Goal: Use online tool/utility: Use online tool/utility

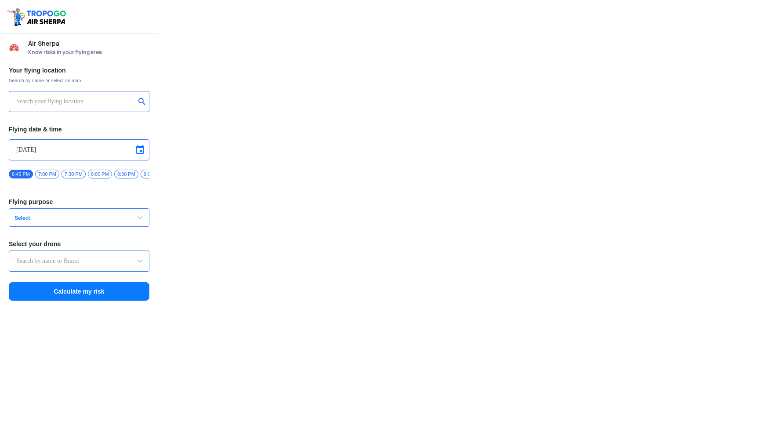
type input "DJI Mini2"
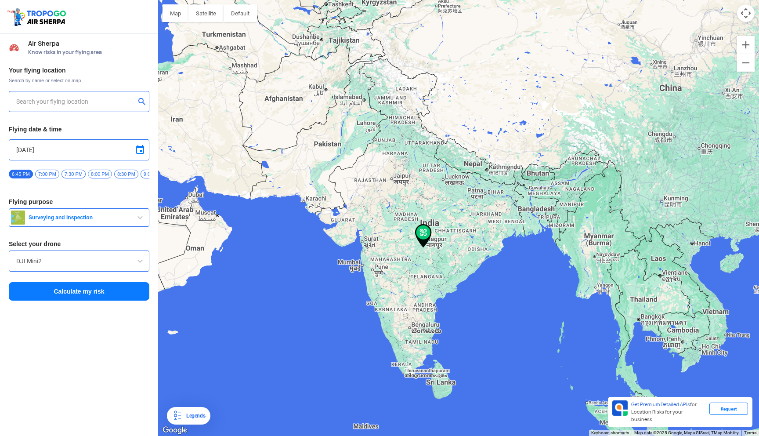
type input "[STREET_ADDRESS]"
click at [88, 98] on input "[STREET_ADDRESS]" at bounding box center [75, 101] width 119 height 11
click at [144, 104] on img at bounding box center [142, 101] width 9 height 9
click at [112, 104] on input "text" at bounding box center [75, 101] width 119 height 11
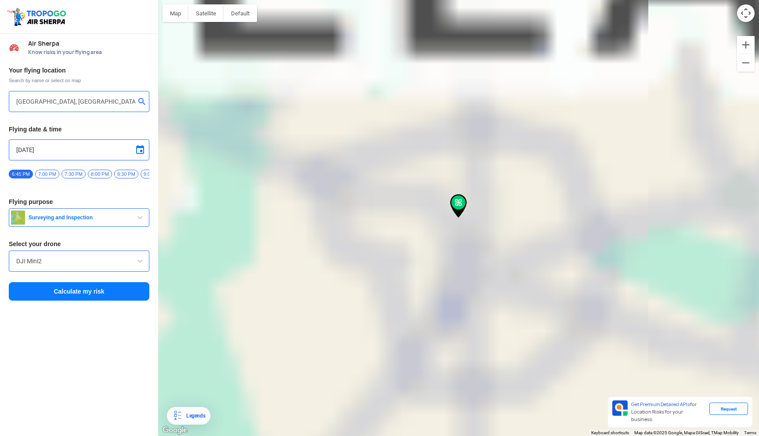
type input "[STREET_ADDRESS]"
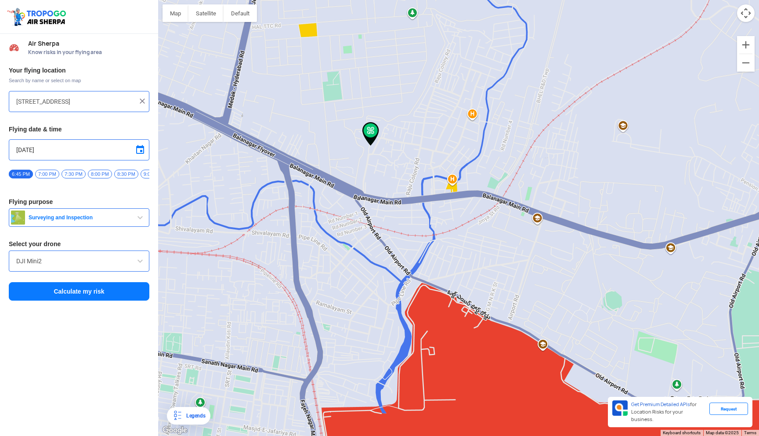
click at [100, 265] on input "DJI Mini2" at bounding box center [79, 261] width 126 height 11
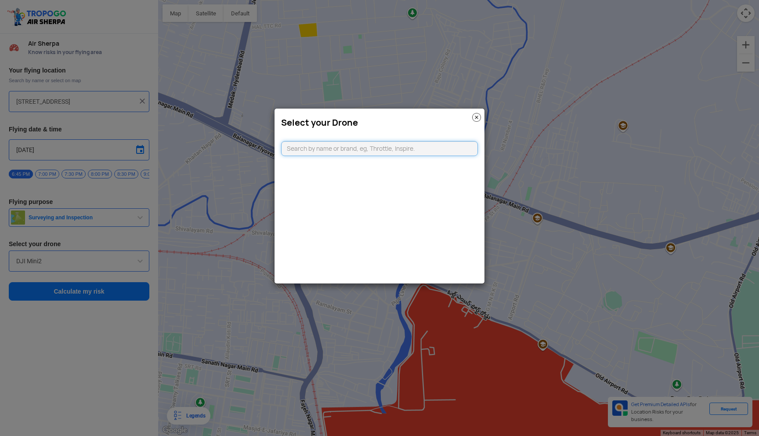
click at [335, 150] on input "text" at bounding box center [379, 148] width 197 height 15
type input "cin"
click at [377, 177] on li "Cinematography DRONE" at bounding box center [380, 169] width 196 height 20
type input "Cinematography DRONE"
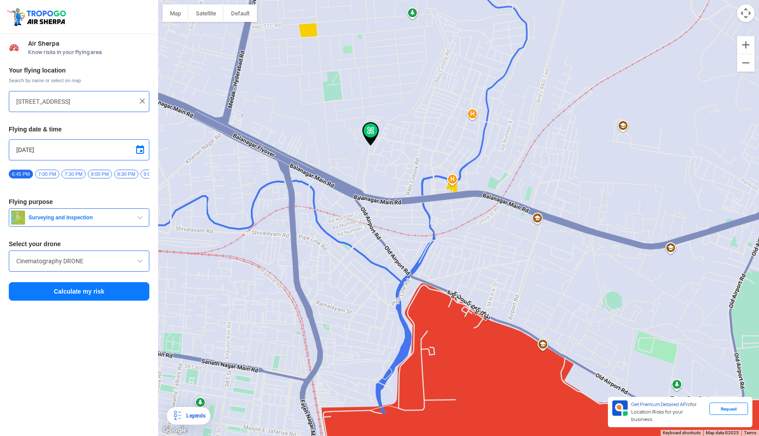
click at [109, 226] on button "Surveying and Inspection" at bounding box center [79, 217] width 141 height 18
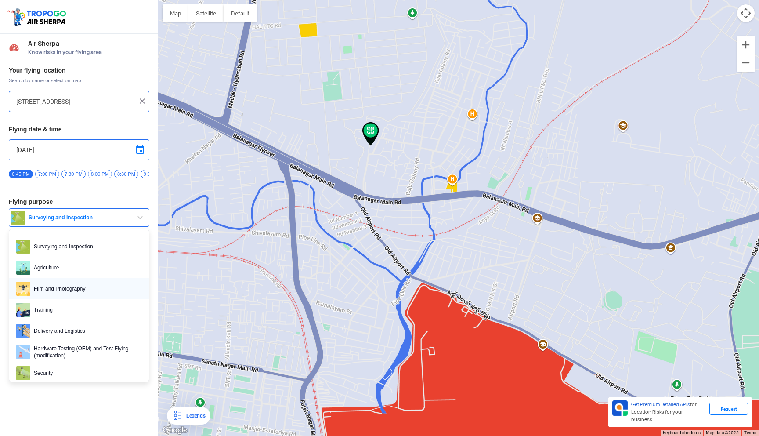
click at [102, 293] on span "Film and Photography" at bounding box center [86, 289] width 112 height 14
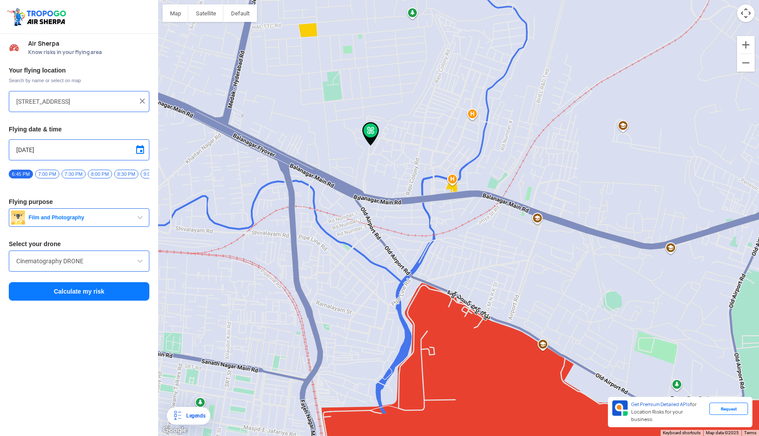
click at [102, 227] on button "Film and Photography" at bounding box center [79, 217] width 141 height 18
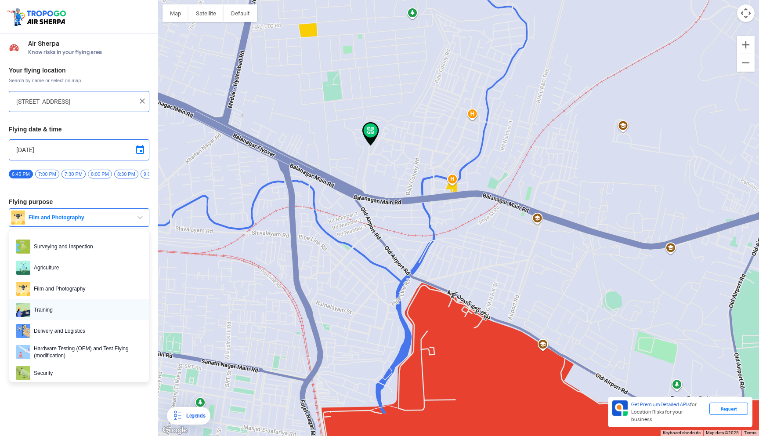
click at [88, 312] on span "Training" at bounding box center [86, 310] width 112 height 14
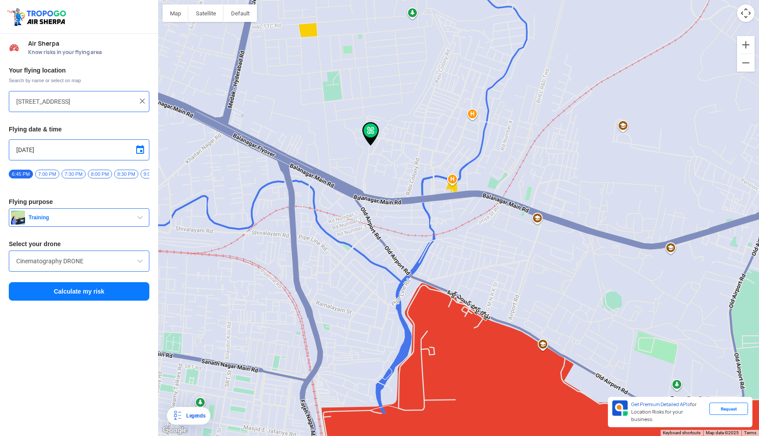
click at [100, 298] on button "Calculate my risk" at bounding box center [79, 291] width 141 height 18
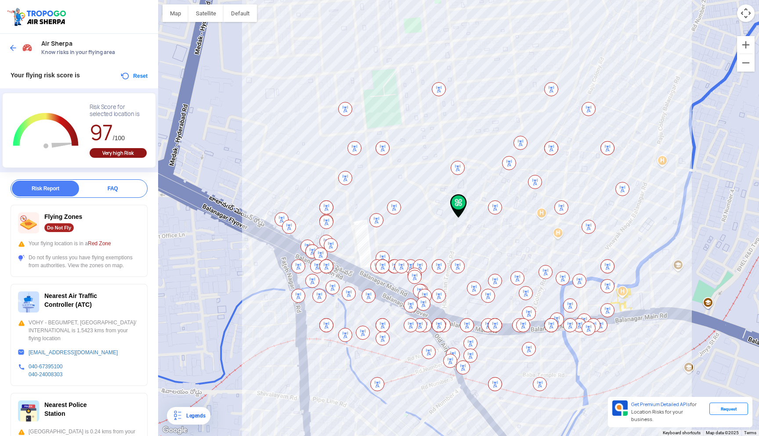
click at [6, 47] on div "Air Sherpa Know risks in your flying area" at bounding box center [79, 48] width 158 height 28
click at [9, 47] on img at bounding box center [13, 48] width 9 height 9
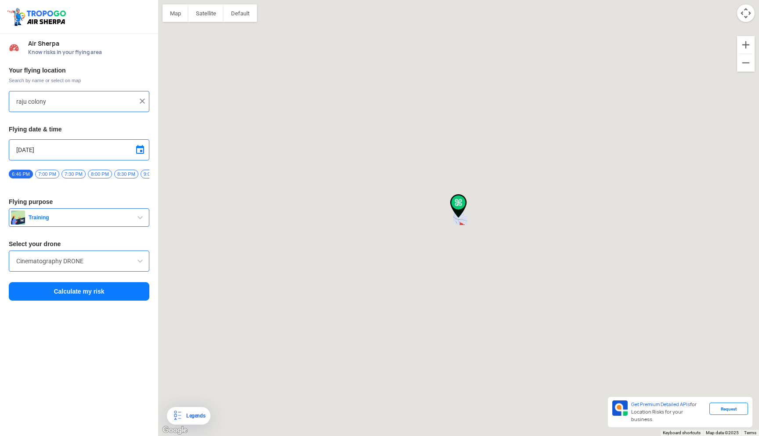
type input "[STREET_ADDRESS]"
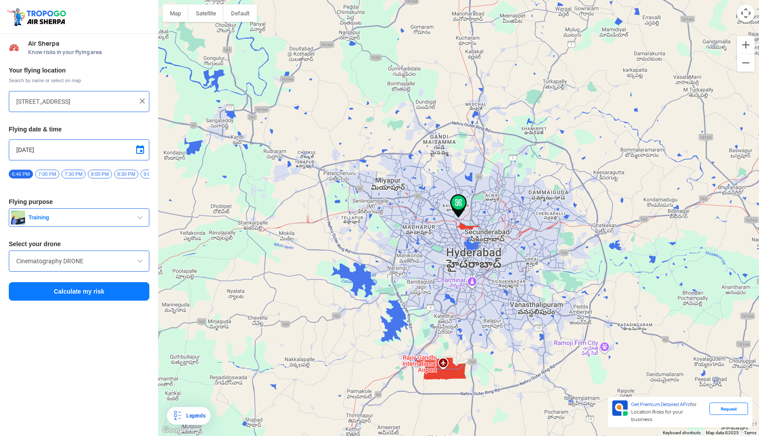
click at [89, 266] on input "Cinematography DRONE" at bounding box center [79, 261] width 126 height 11
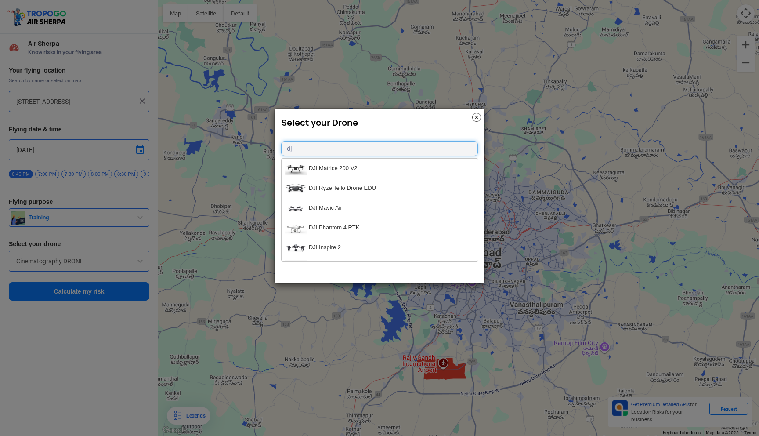
type input "d"
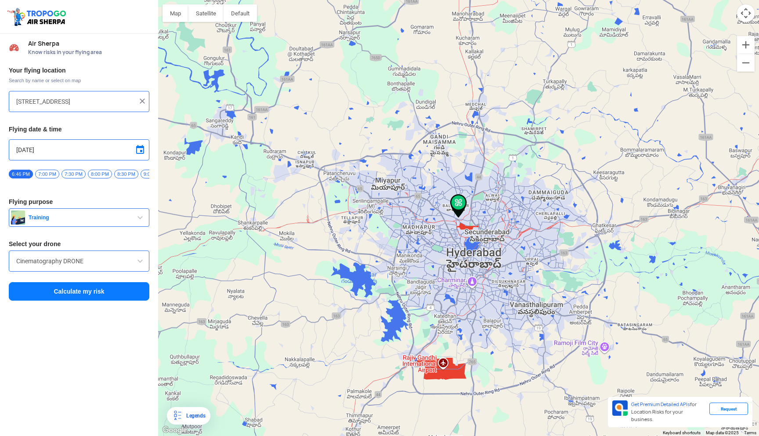
click at [86, 221] on span "Training" at bounding box center [80, 217] width 110 height 7
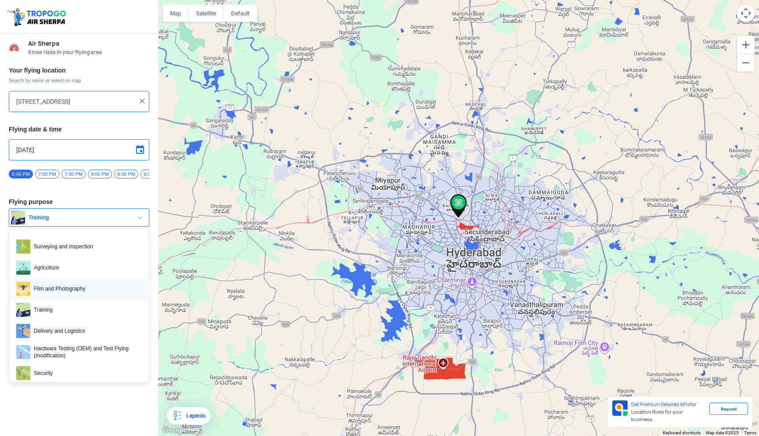
click at [77, 296] on span "Film and Photography" at bounding box center [86, 289] width 112 height 14
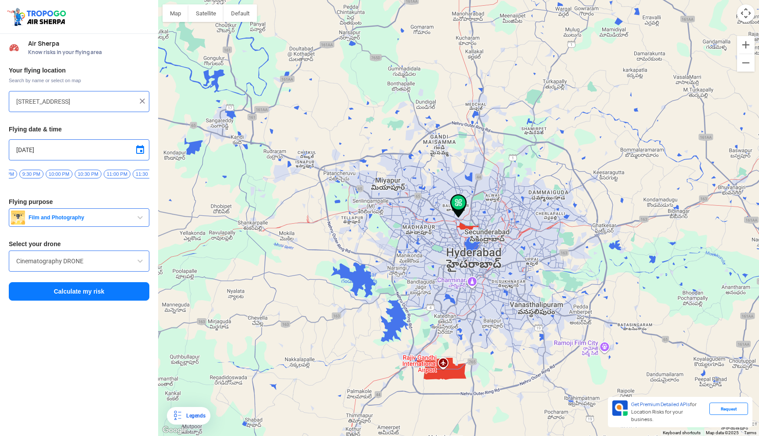
scroll to position [0, 161]
click at [137, 174] on span "11:30 PM" at bounding box center [133, 174] width 27 height 9
click at [108, 297] on button "Calculate my risk" at bounding box center [79, 291] width 141 height 18
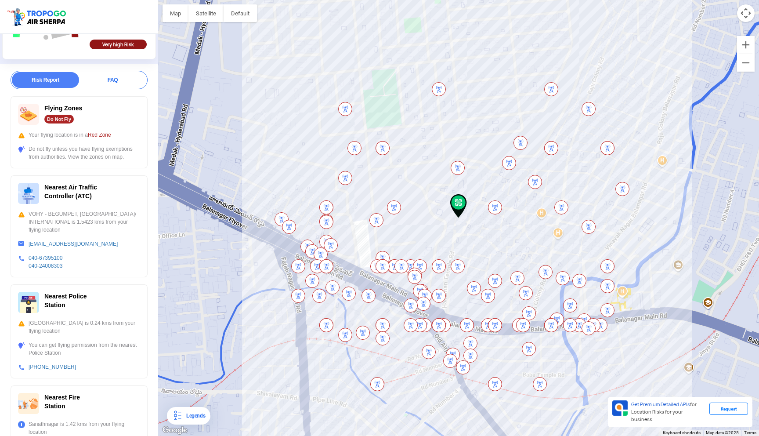
scroll to position [194, 0]
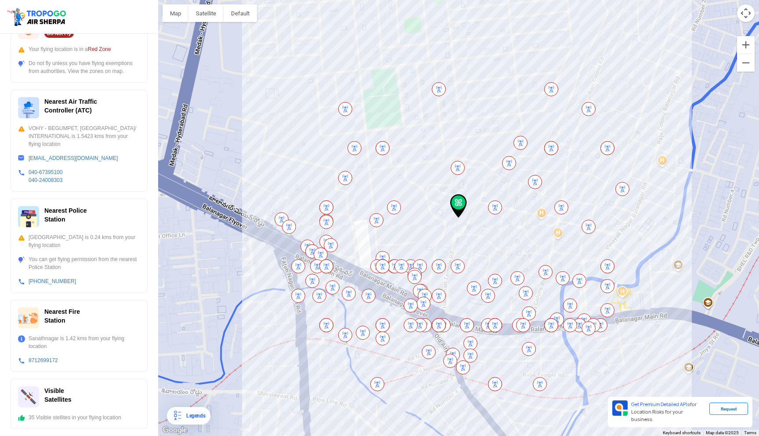
click at [33, 396] on img at bounding box center [28, 396] width 21 height 21
click at [48, 396] on span "Visible Satellites" at bounding box center [57, 395] width 27 height 16
click at [88, 396] on div "Visible Satellites" at bounding box center [79, 396] width 122 height 21
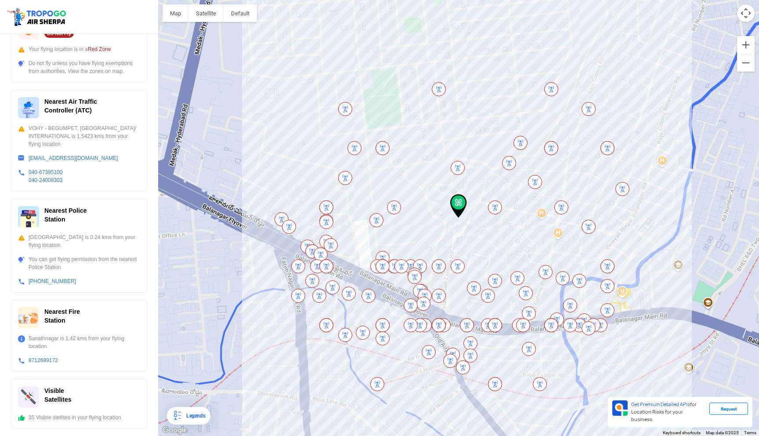
scroll to position [0, 0]
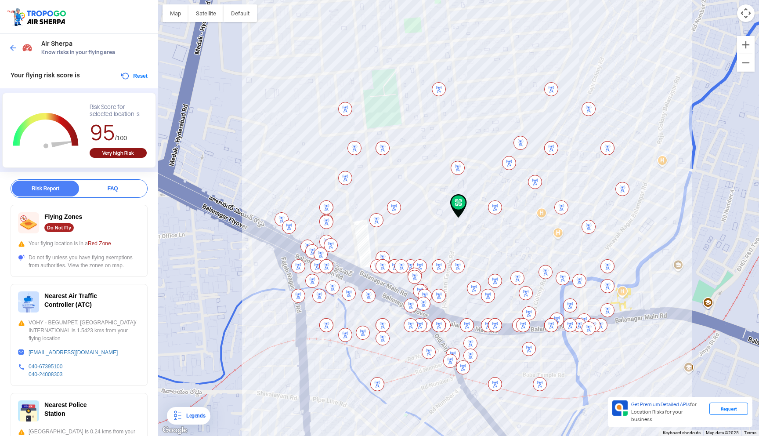
click at [15, 50] on img at bounding box center [13, 48] width 9 height 9
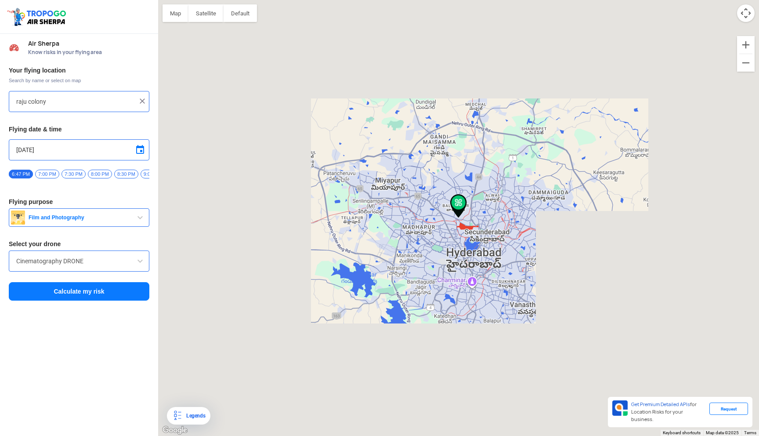
type input "[STREET_ADDRESS]"
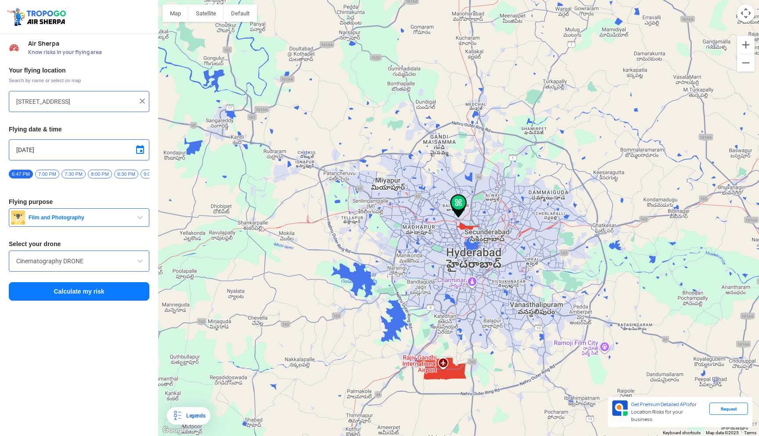
click at [101, 174] on span "8:00 PM" at bounding box center [100, 174] width 24 height 9
click at [80, 301] on button "Calculate my risk" at bounding box center [79, 291] width 141 height 18
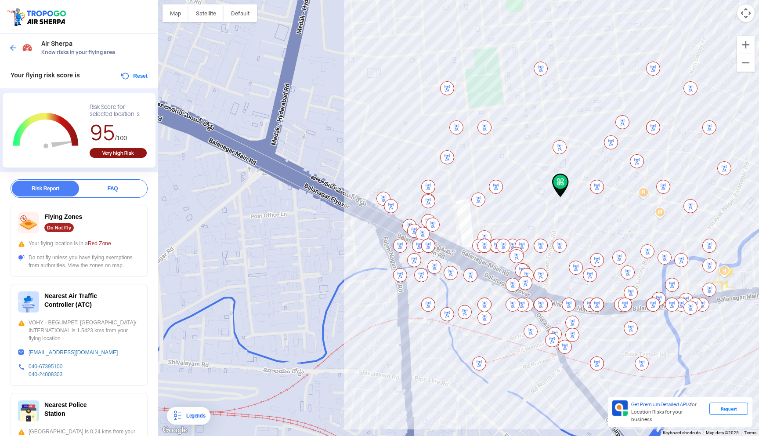
drag, startPoint x: 218, startPoint y: 215, endPoint x: 320, endPoint y: 194, distance: 104.9
click at [320, 194] on div at bounding box center [458, 218] width 601 height 436
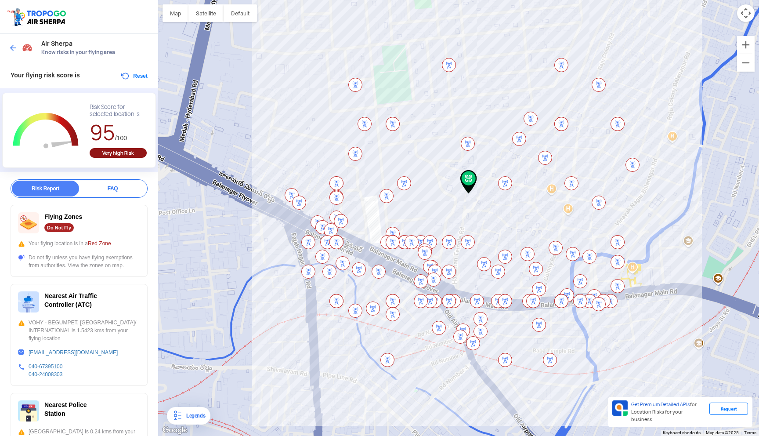
drag, startPoint x: 320, startPoint y: 194, endPoint x: 228, endPoint y: 191, distance: 92.8
click at [228, 191] on div at bounding box center [458, 218] width 601 height 436
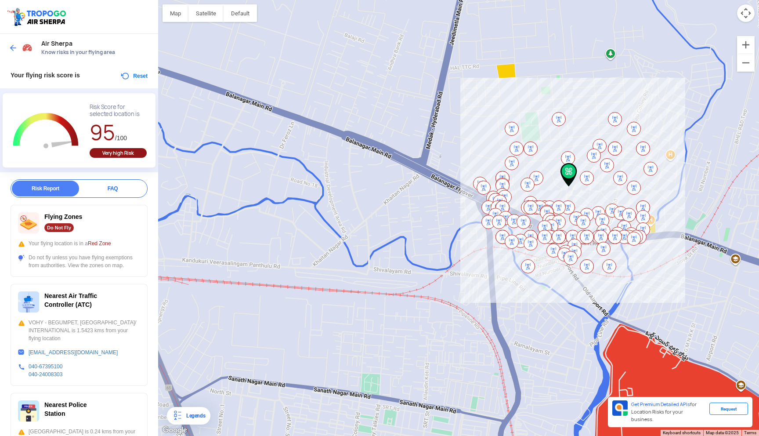
click at [16, 51] on img at bounding box center [13, 48] width 9 height 9
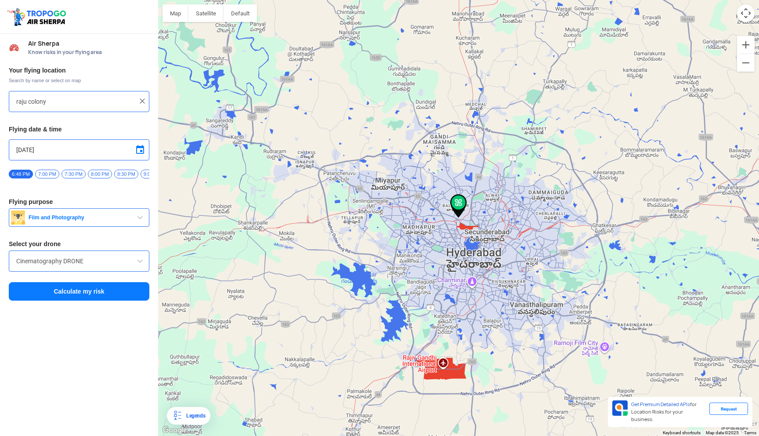
type input "[STREET_ADDRESS]"
click at [145, 103] on img at bounding box center [142, 101] width 9 height 9
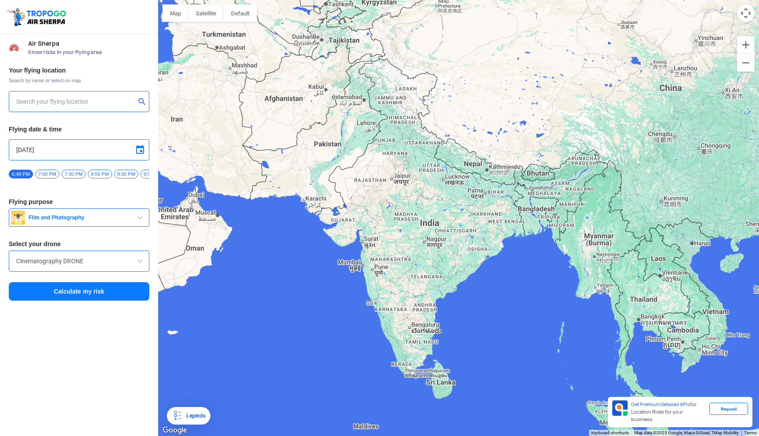
click at [134, 103] on input "text" at bounding box center [75, 101] width 119 height 11
type input "Shamirpet, [GEOGRAPHIC_DATA], [GEOGRAPHIC_DATA] 500078, [GEOGRAPHIC_DATA]"
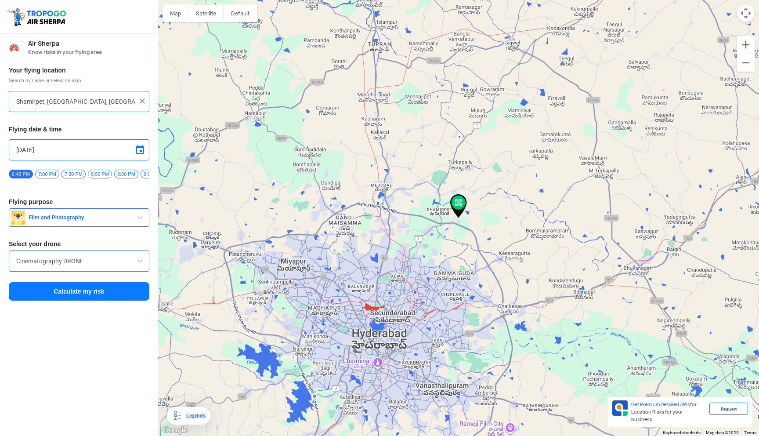
click at [95, 301] on button "Calculate my risk" at bounding box center [79, 291] width 141 height 18
